Goal: Understand process/instructions: Learn how to perform a task or action

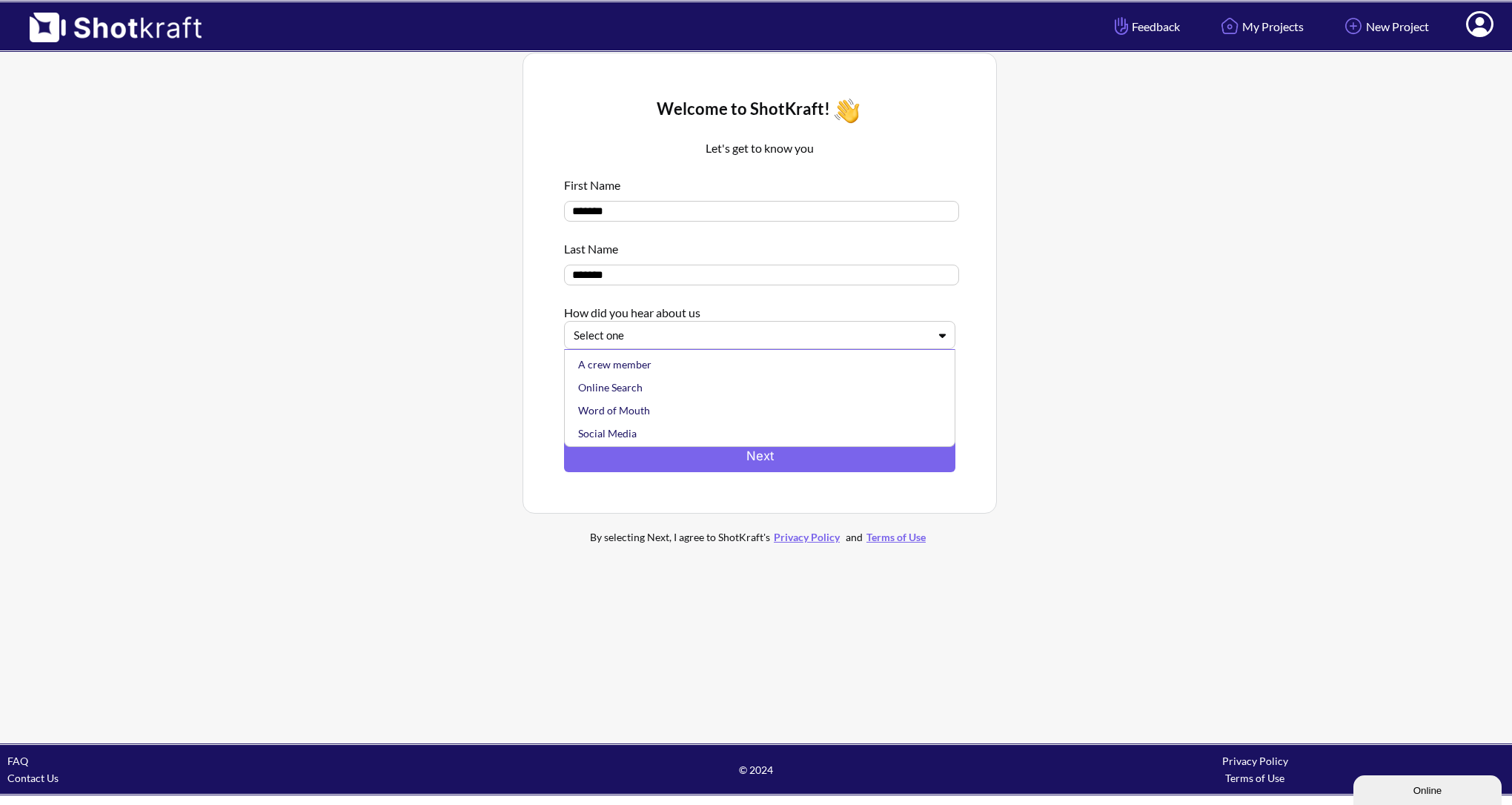
click at [731, 345] on div "Select one" at bounding box center [750, 335] width 357 height 20
click at [753, 430] on div "Other" at bounding box center [763, 431] width 377 height 23
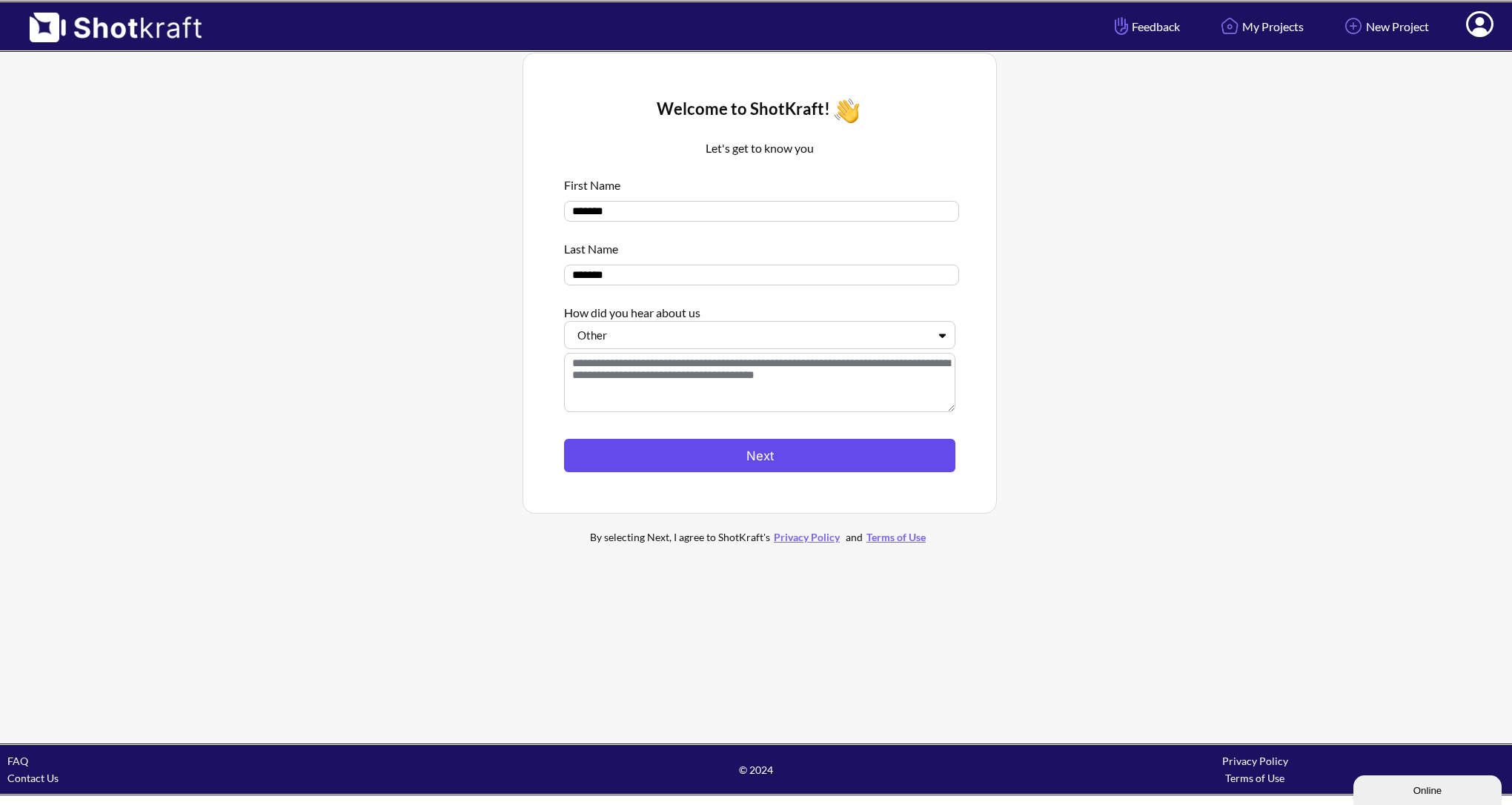
click at [757, 442] on button "Next" at bounding box center [760, 455] width 391 height 34
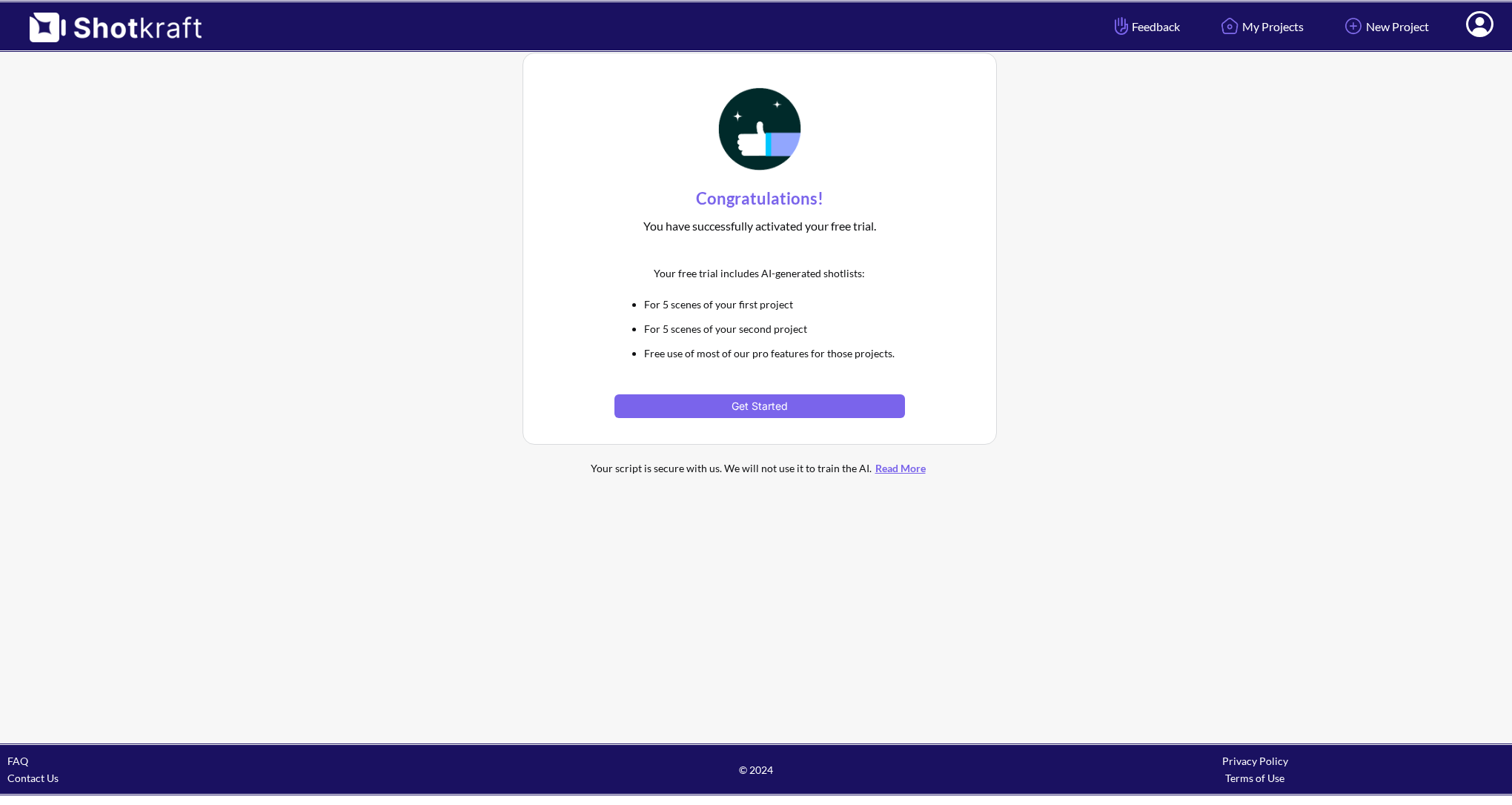
click at [763, 463] on div "Your script is secure with us. We will not use it to train the AI. Read More" at bounding box center [760, 468] width 400 height 17
click at [763, 460] on div "Your script is secure with us. We will not use it to train the AI. Read More" at bounding box center [760, 468] width 400 height 17
click at [764, 406] on button "Get Started" at bounding box center [759, 406] width 290 height 23
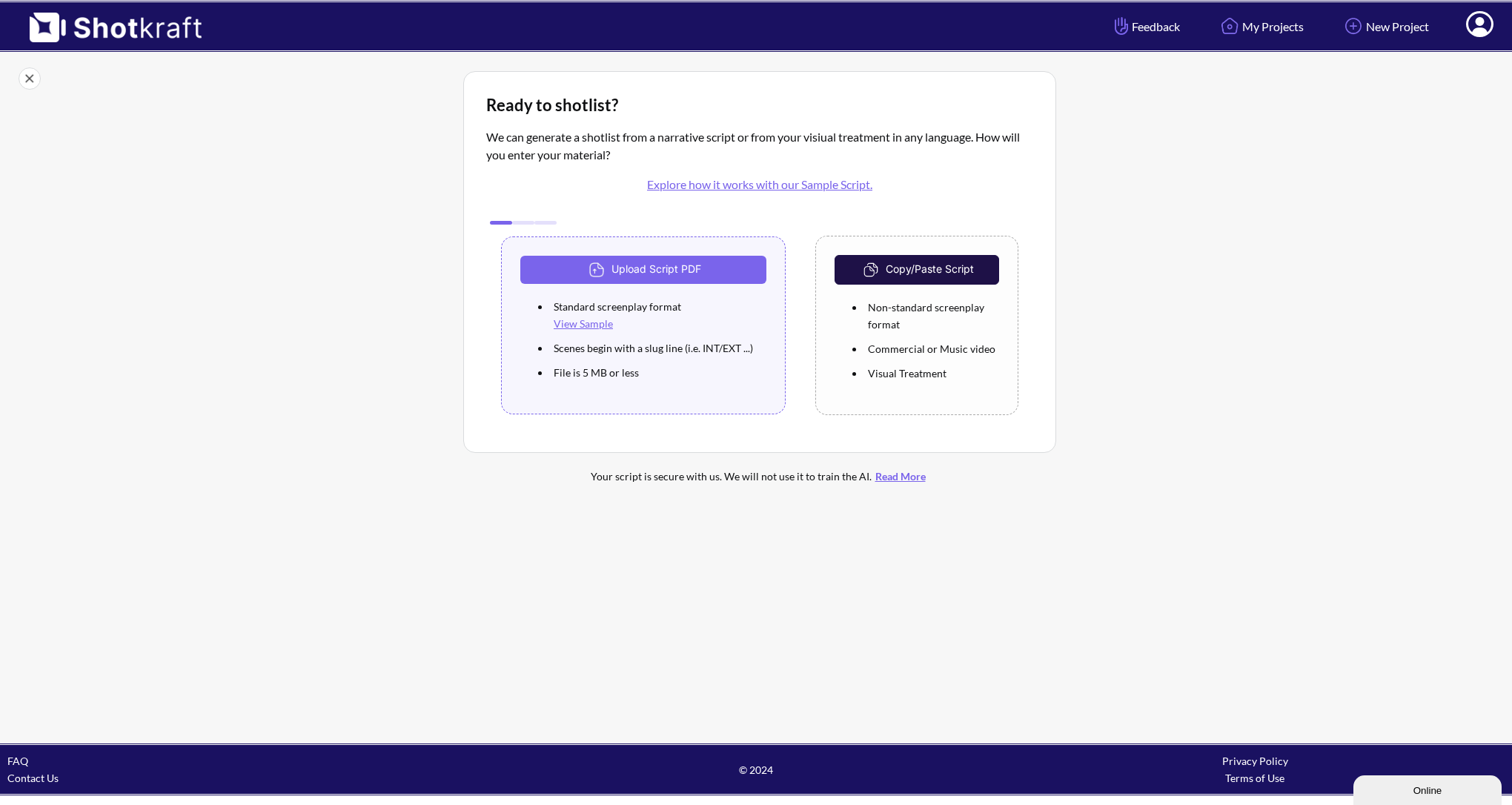
click at [820, 184] on link "Explore how it works with our Sample Script." at bounding box center [760, 184] width 225 height 14
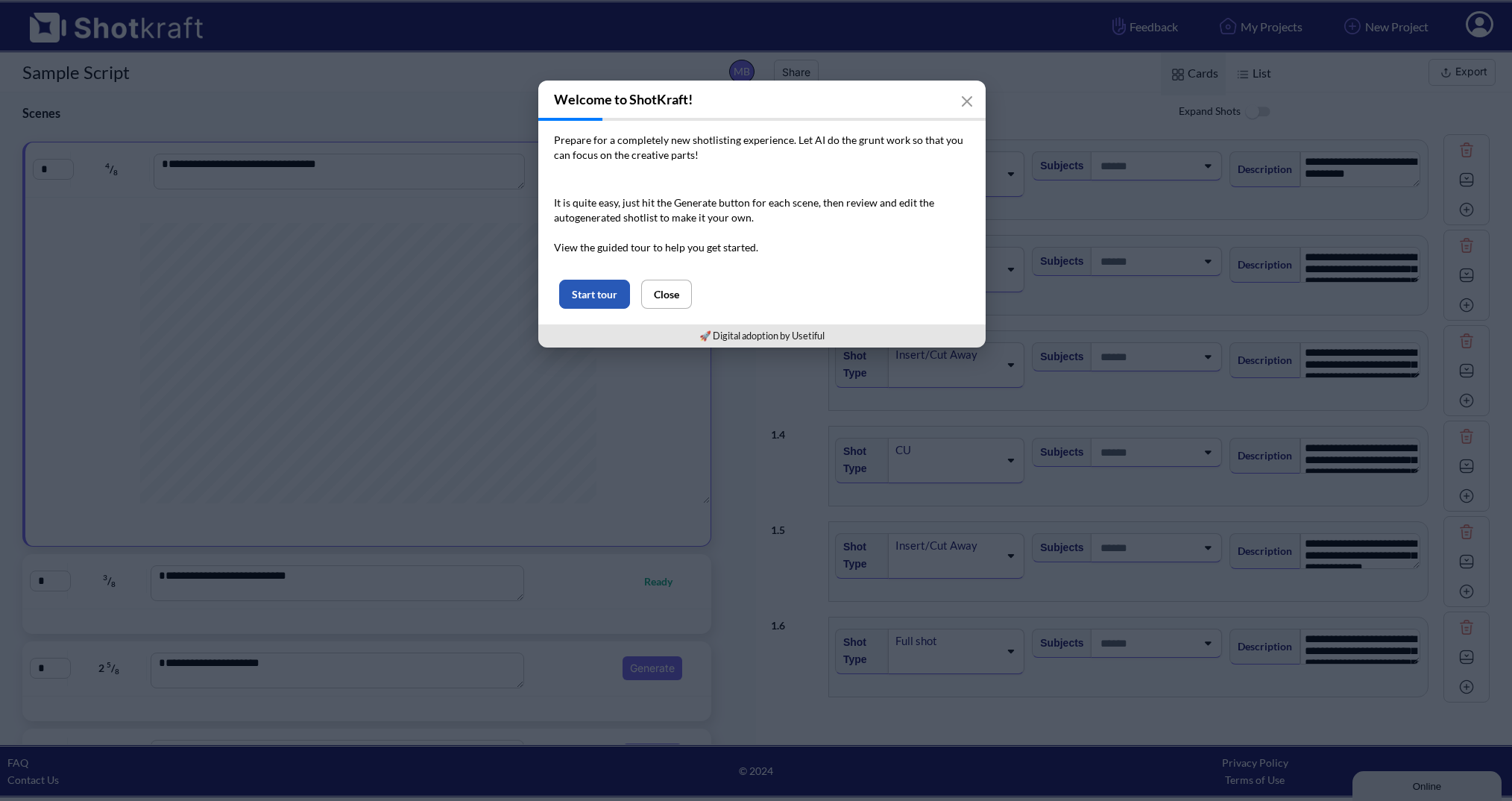
click at [590, 291] on button "Start tour" at bounding box center [594, 294] width 71 height 29
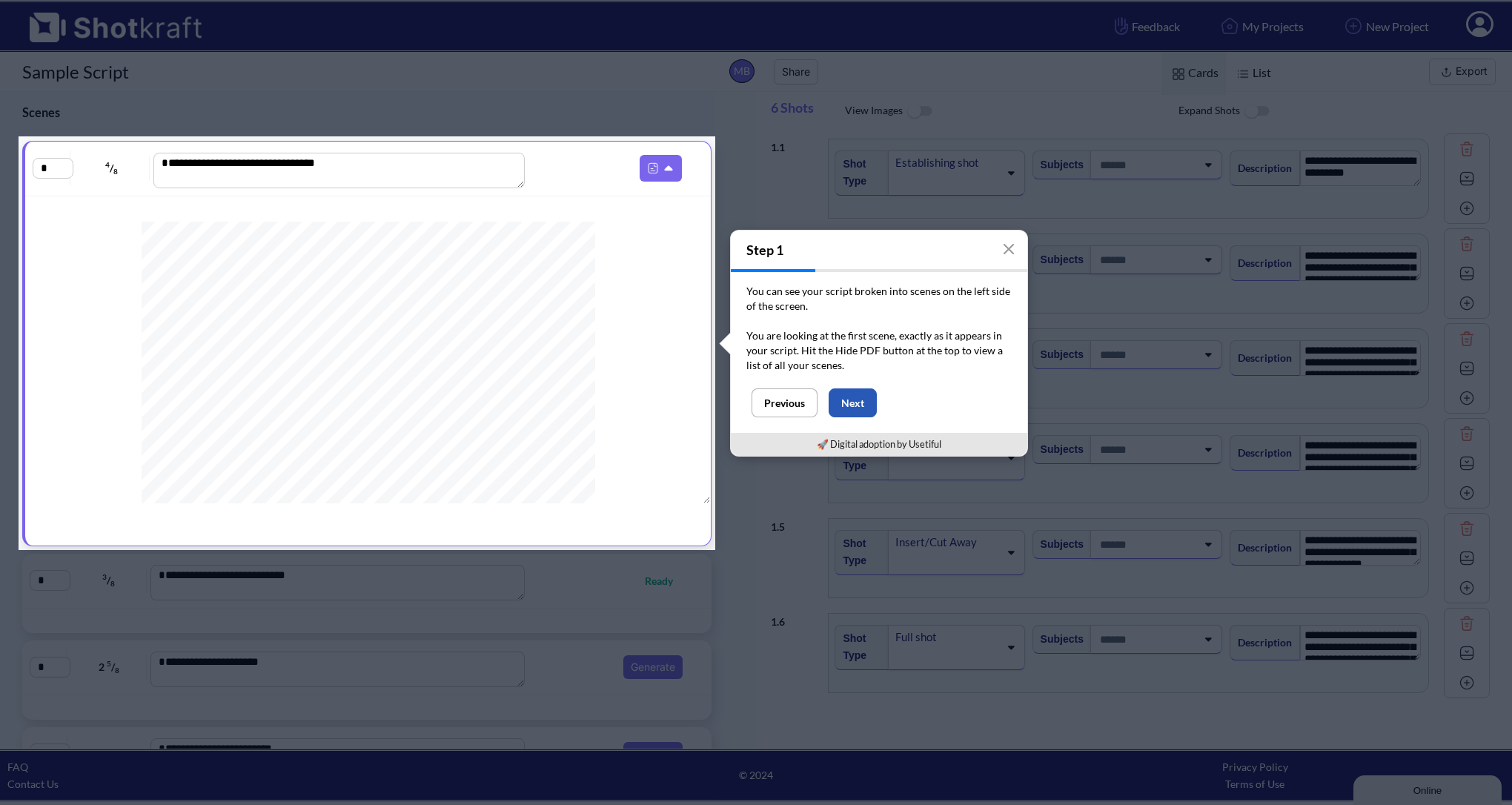
click at [854, 388] on button "Next" at bounding box center [853, 402] width 48 height 29
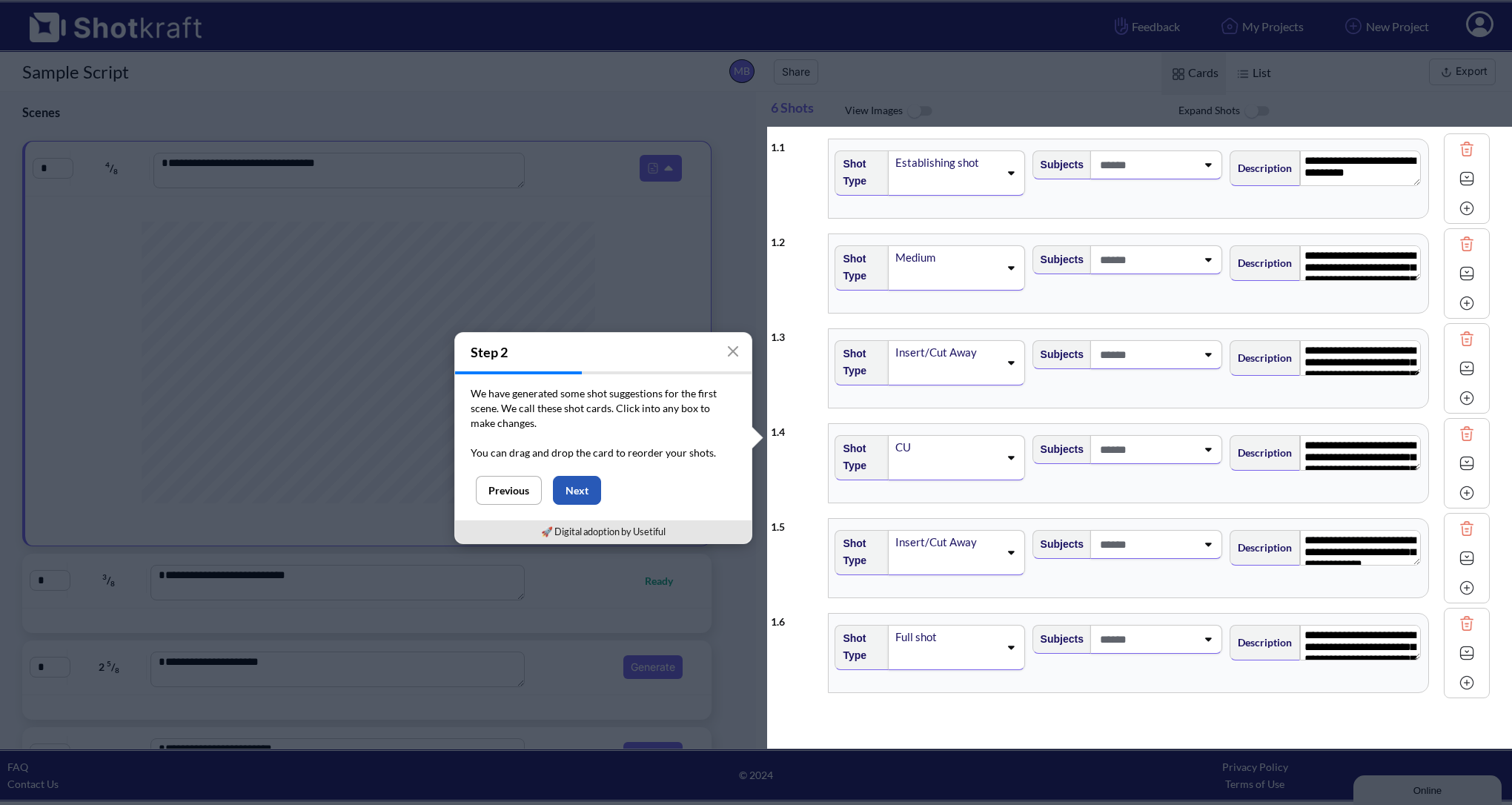
click at [586, 482] on button "Next" at bounding box center [577, 490] width 48 height 29
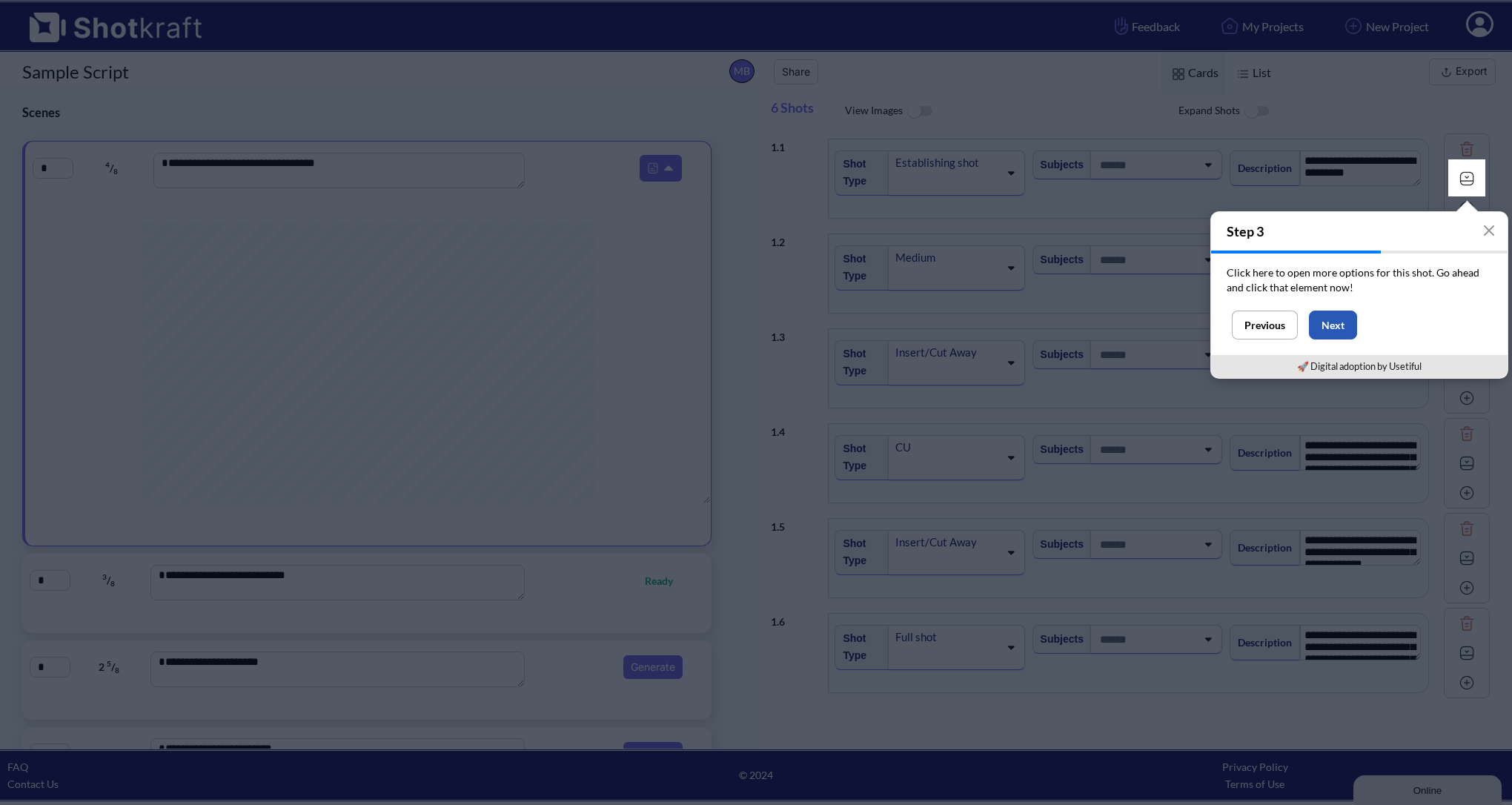
click at [1340, 320] on button "Next" at bounding box center [1333, 324] width 48 height 29
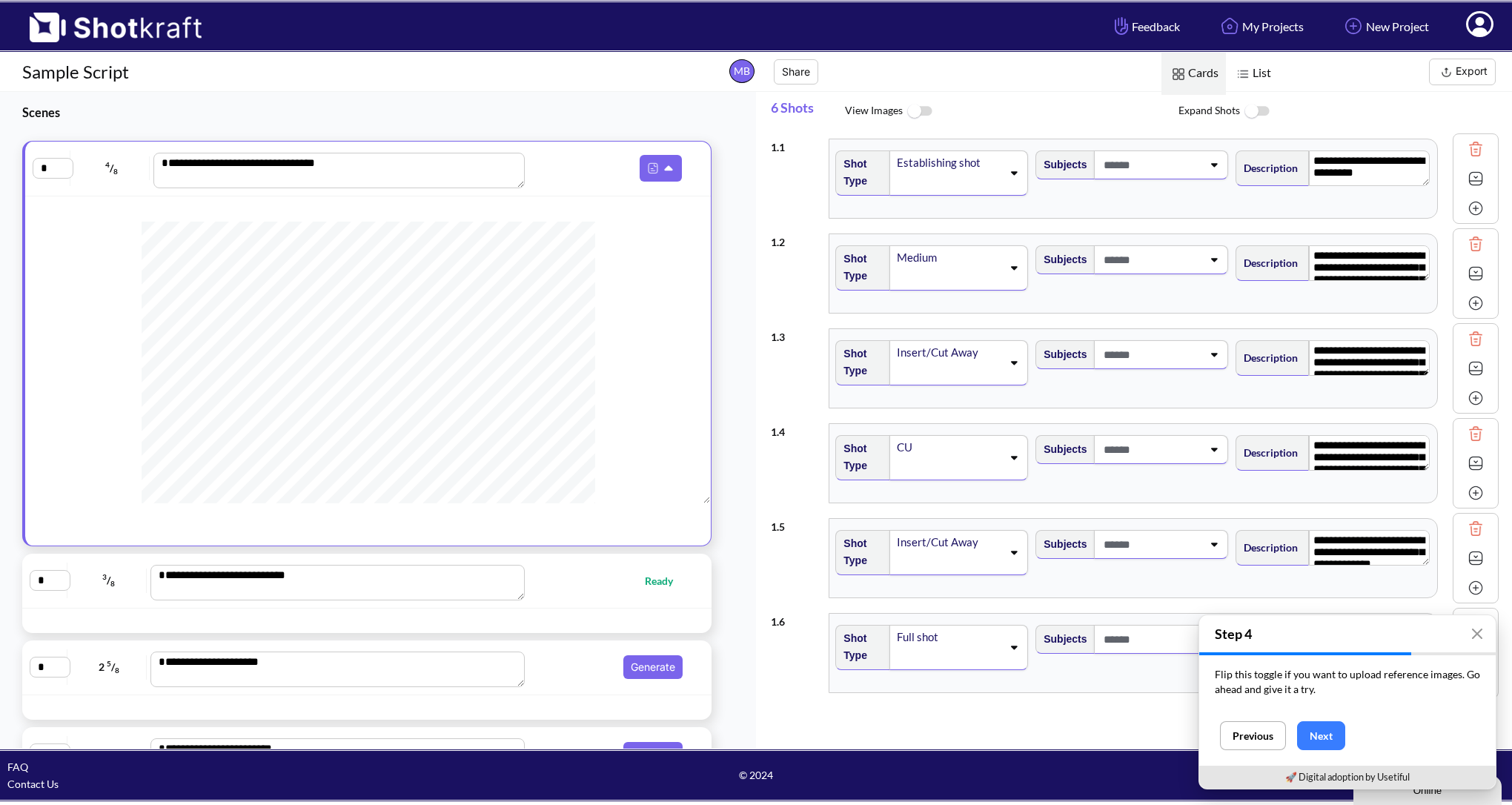
click at [982, 188] on span at bounding box center [949, 183] width 108 height 21
click at [978, 131] on div "**********" at bounding box center [1134, 178] width 727 height 95
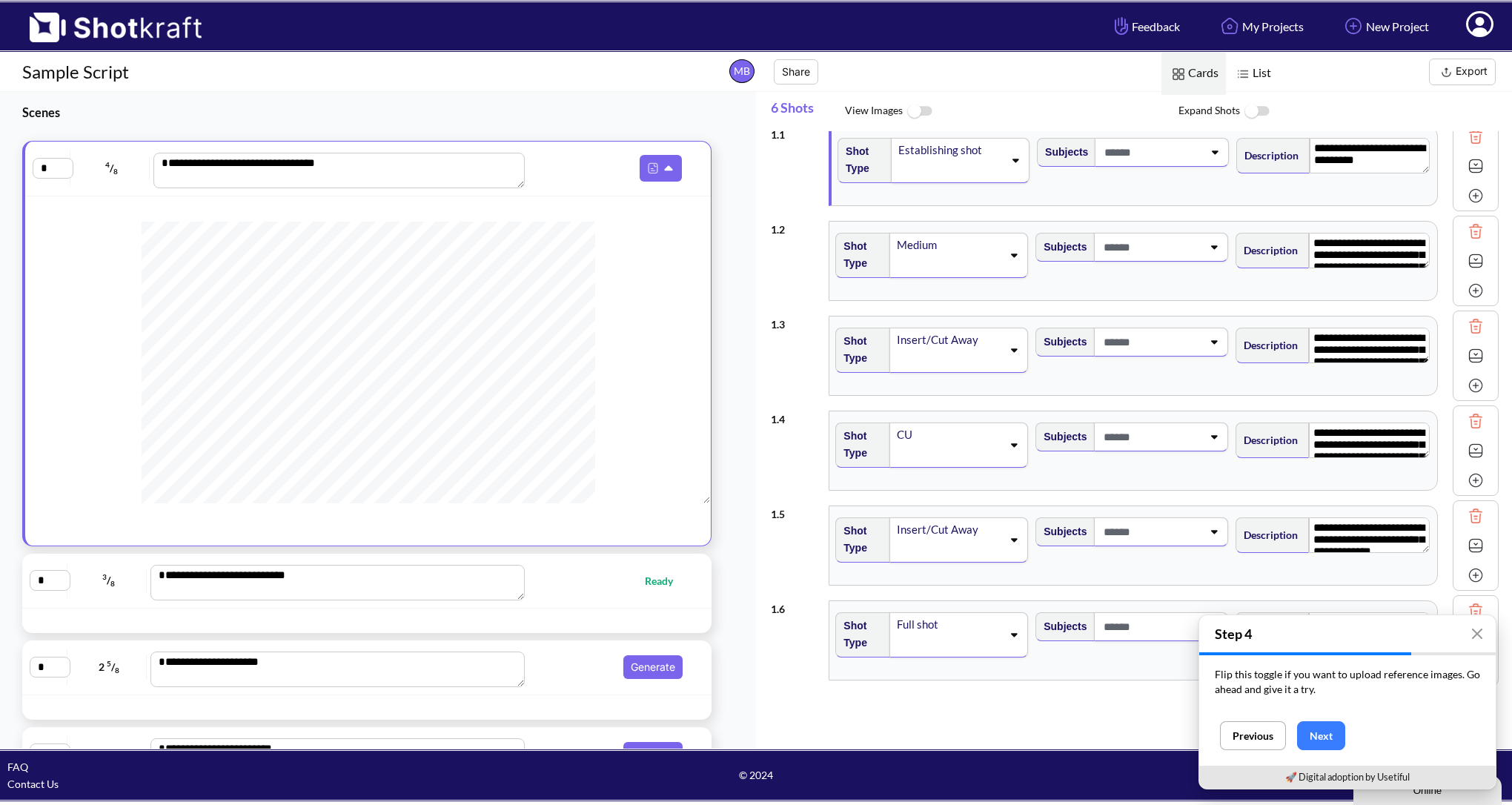
scroll to position [14, 0]
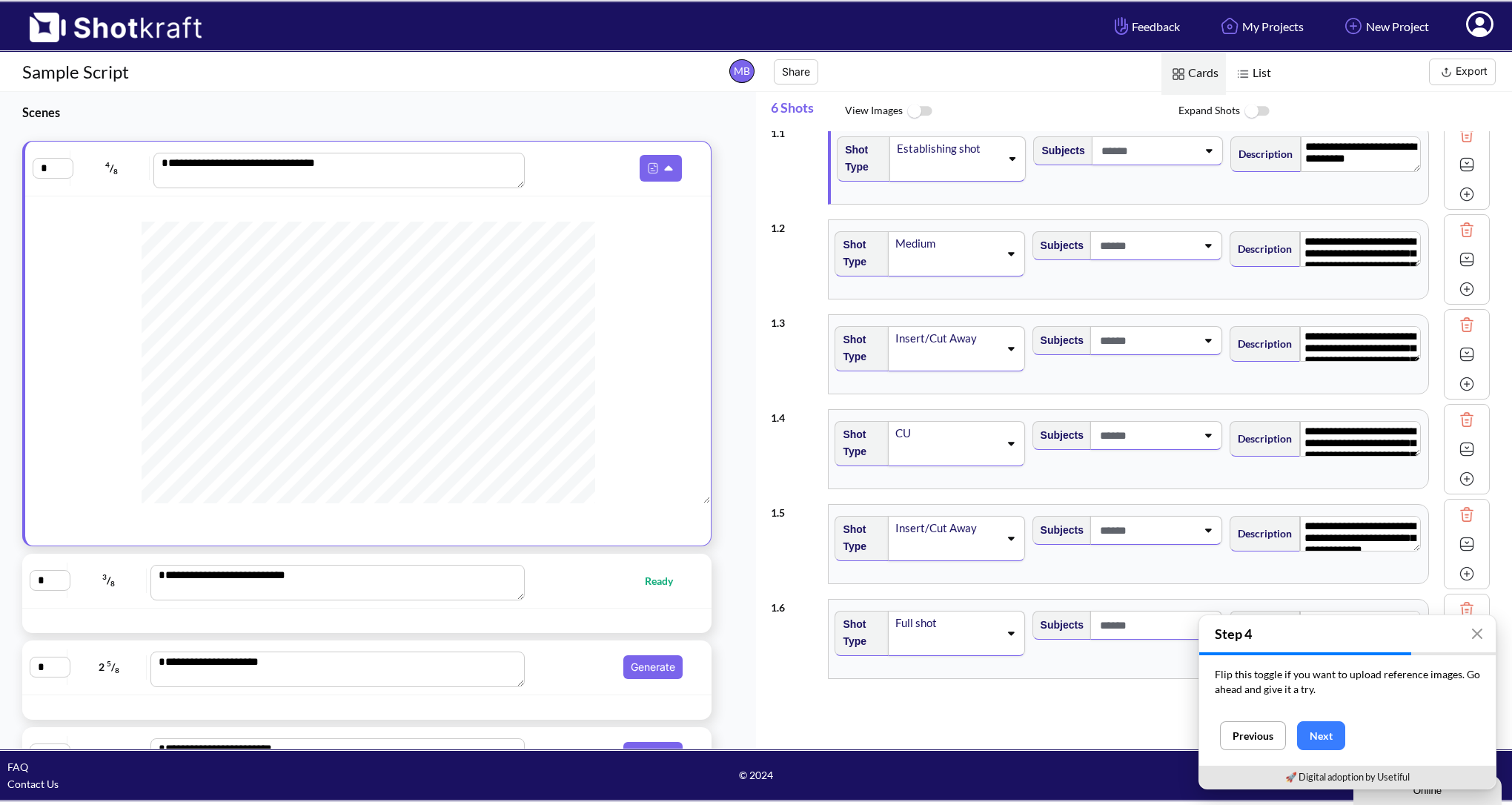
click at [1305, 742] on button "Next" at bounding box center [1321, 735] width 48 height 29
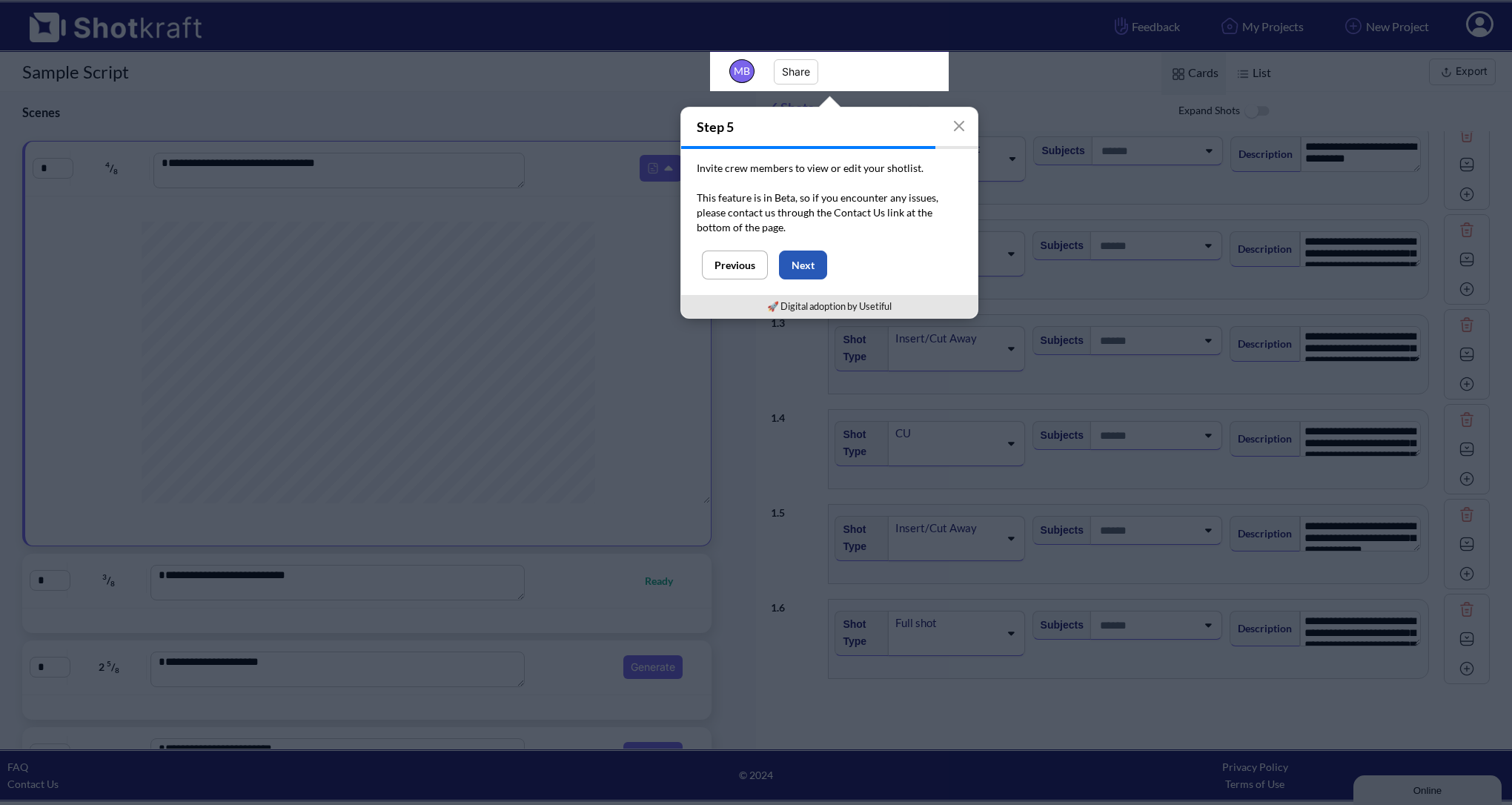
click at [806, 270] on button "Next" at bounding box center [803, 265] width 48 height 29
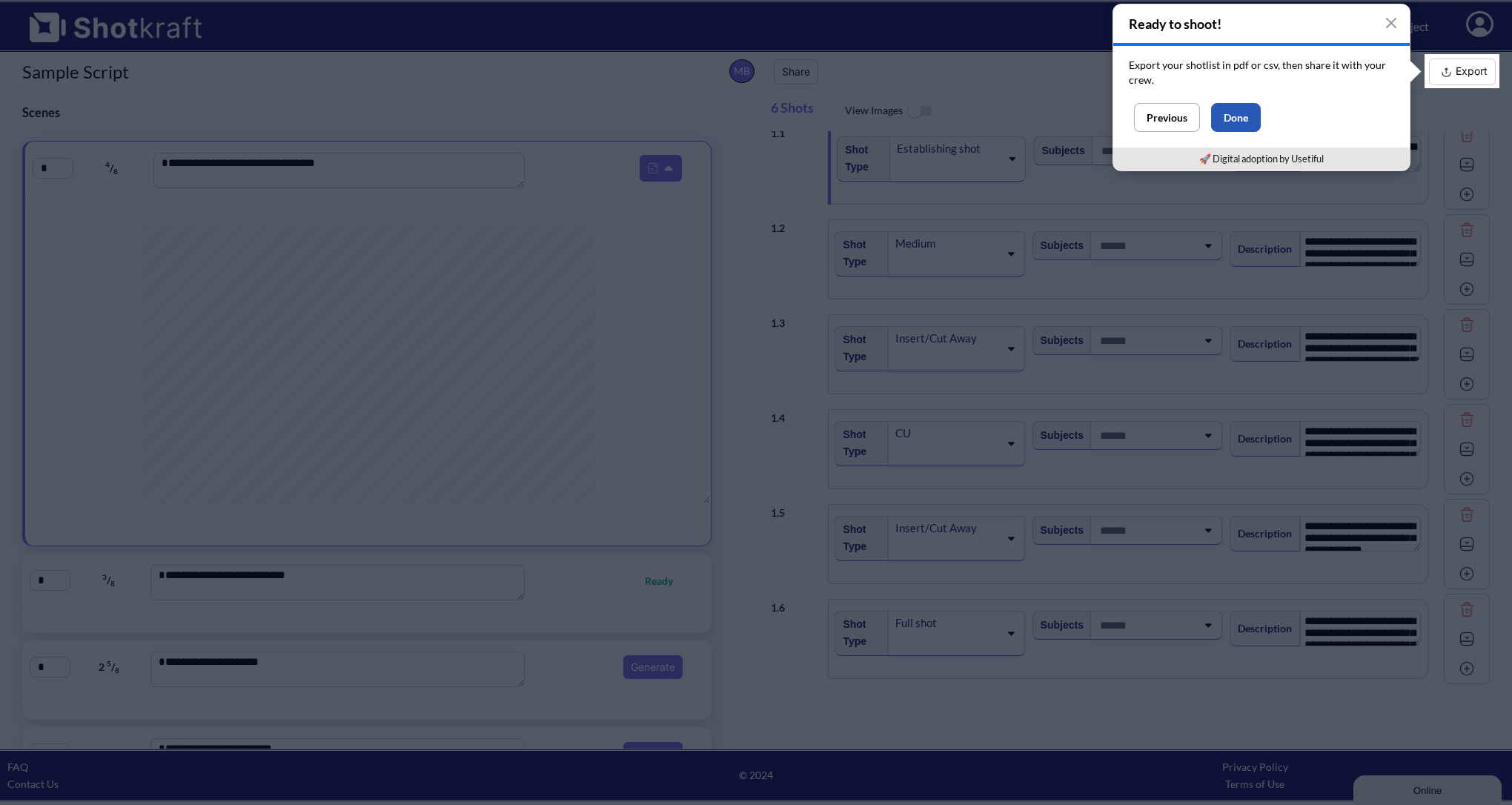
click at [1250, 114] on button "Done" at bounding box center [1236, 117] width 50 height 29
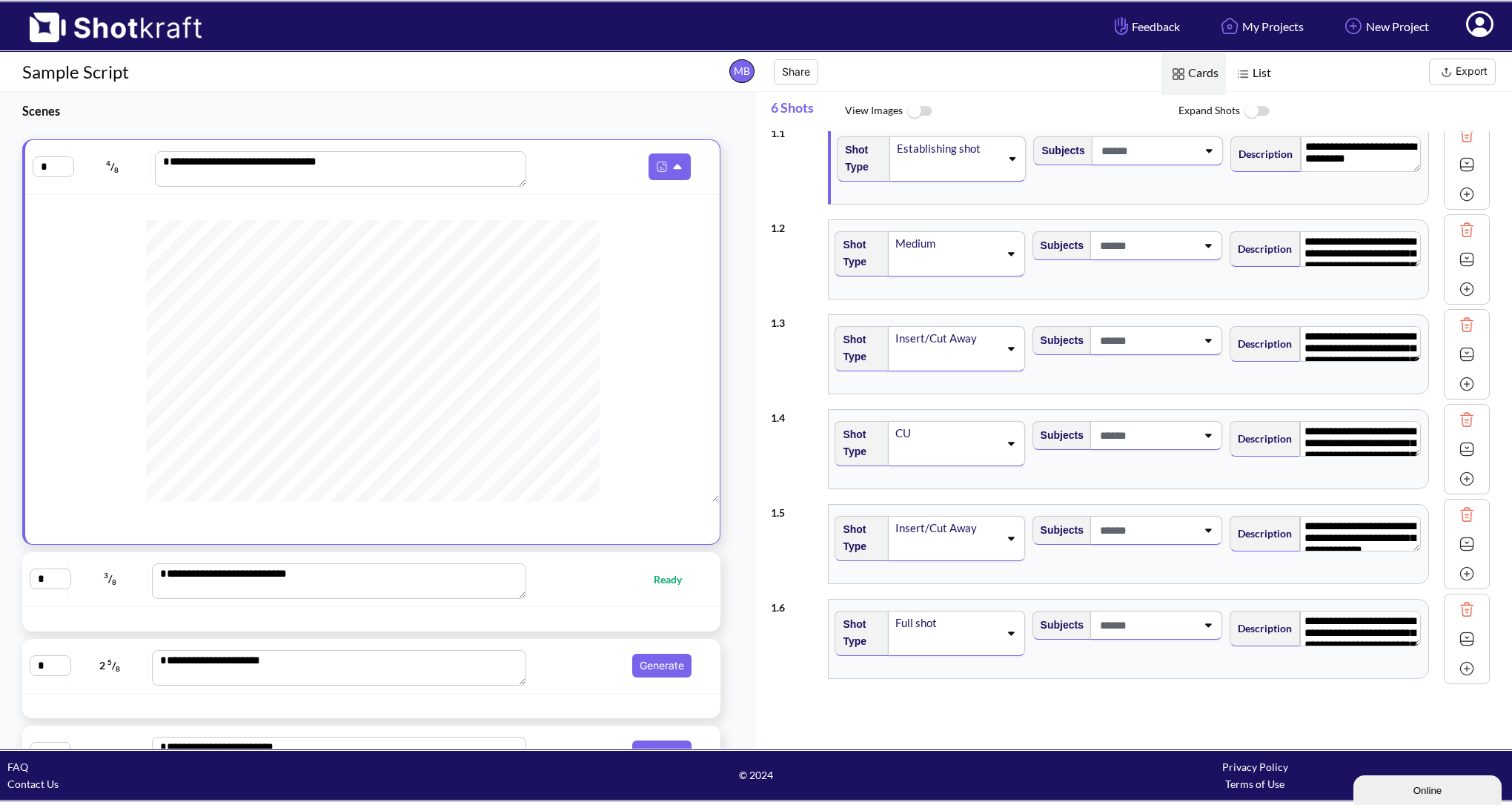
scroll to position [0, 0]
